Goal: Transaction & Acquisition: Purchase product/service

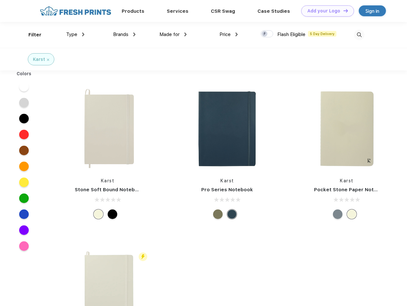
click at [325, 11] on link "Add your Logo Design Tool" at bounding box center [327, 10] width 53 height 11
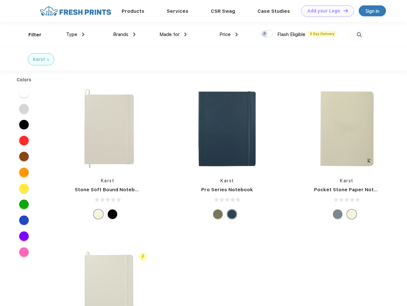
click at [0, 0] on div "Design Tool" at bounding box center [0, 0] width 0 height 0
click at [342, 11] on link "Add your Logo Design Tool" at bounding box center [327, 10] width 53 height 11
click at [31, 35] on div "Filter" at bounding box center [34, 34] width 13 height 7
click at [75, 34] on span "Type" at bounding box center [71, 35] width 11 height 6
click at [124, 34] on span "Brands" at bounding box center [120, 35] width 15 height 6
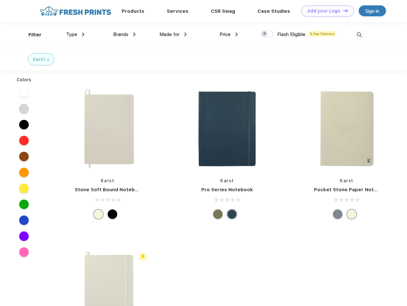
click at [173, 34] on span "Made for" at bounding box center [169, 35] width 20 height 6
click at [229, 34] on span "Price" at bounding box center [224, 35] width 11 height 6
click at [267, 34] on div at bounding box center [266, 33] width 12 height 7
click at [265, 34] on input "checkbox" at bounding box center [262, 32] width 4 height 4
click at [359, 35] on img at bounding box center [359, 35] width 11 height 11
